Goal: Task Accomplishment & Management: Manage account settings

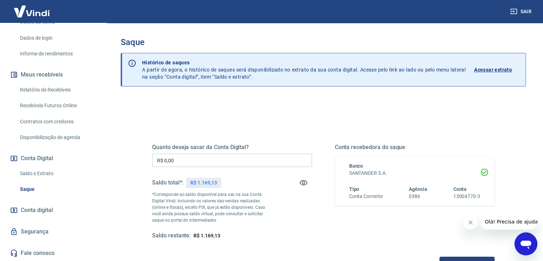
scroll to position [119, 0]
click at [48, 210] on span "Conta digital" at bounding box center [37, 210] width 32 height 10
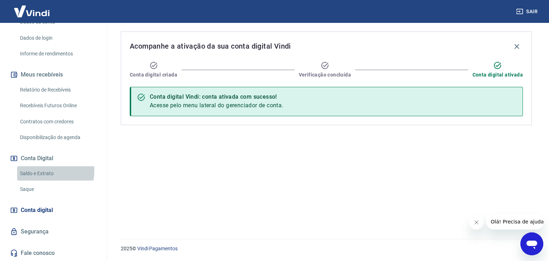
click at [45, 171] on link "Saldo e Extrato" at bounding box center [57, 173] width 81 height 15
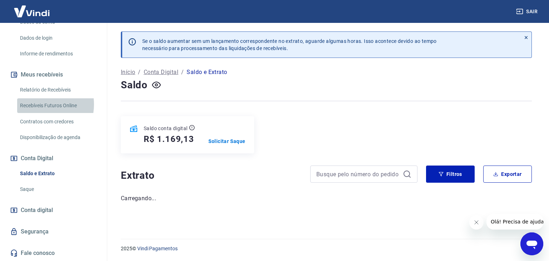
click at [38, 104] on link "Recebíveis Futuros Online" at bounding box center [57, 105] width 81 height 15
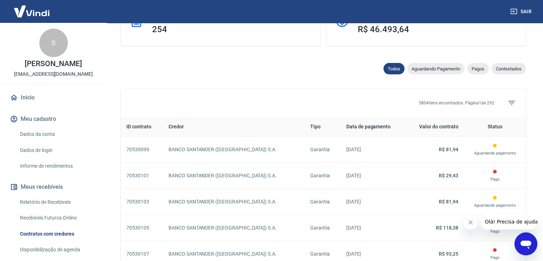
scroll to position [200, 0]
